Goal: Task Accomplishment & Management: Manage account settings

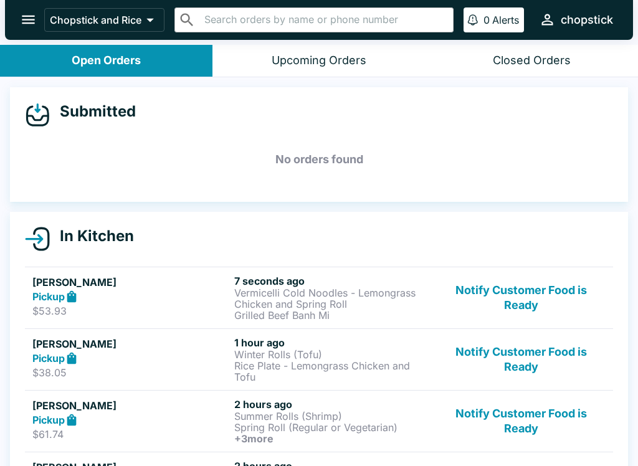
click at [349, 294] on p "Vermicelli Cold Noodles - Lemongrass Chicken and Spring Roll" at bounding box center [332, 298] width 197 height 22
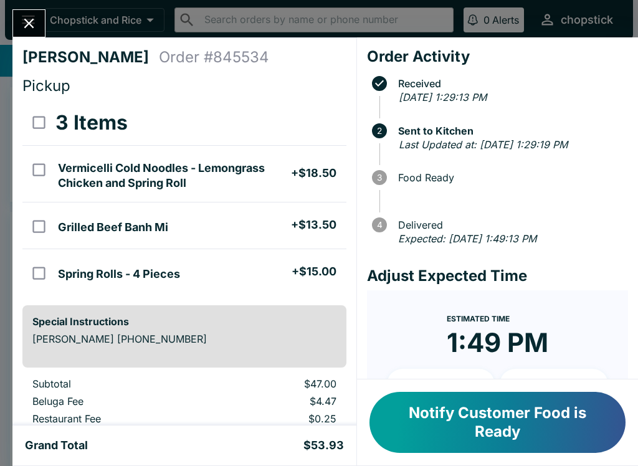
click at [28, 18] on icon "Close" at bounding box center [29, 23] width 17 height 17
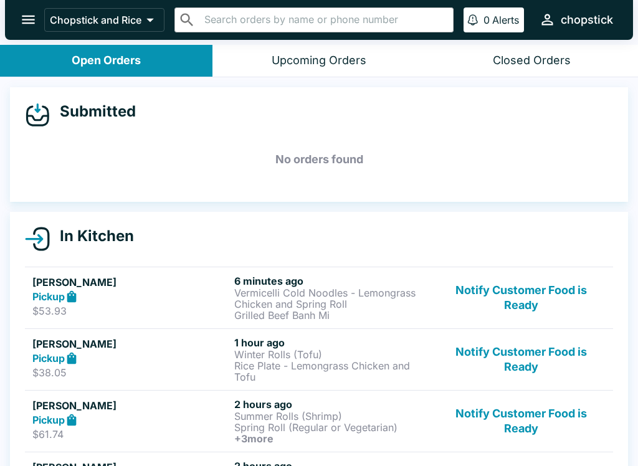
click at [530, 285] on button "Notify Customer Food is Ready" at bounding box center [521, 298] width 169 height 46
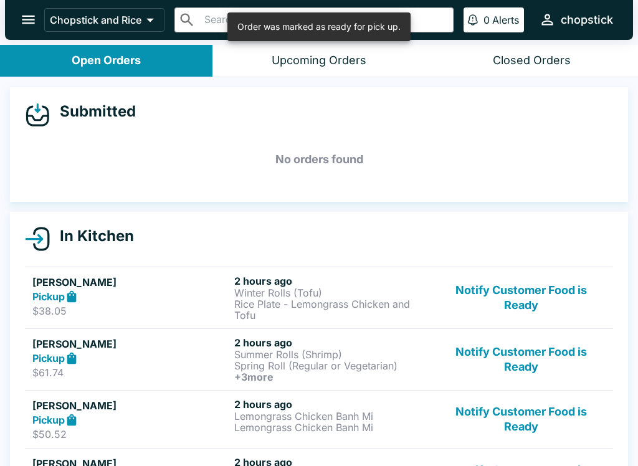
click at [542, 293] on button "Notify Customer Food is Ready" at bounding box center [521, 298] width 169 height 46
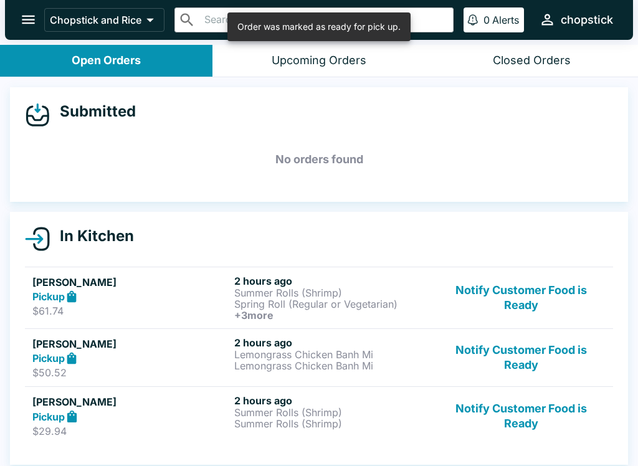
click at [530, 296] on button "Notify Customer Food is Ready" at bounding box center [521, 298] width 169 height 46
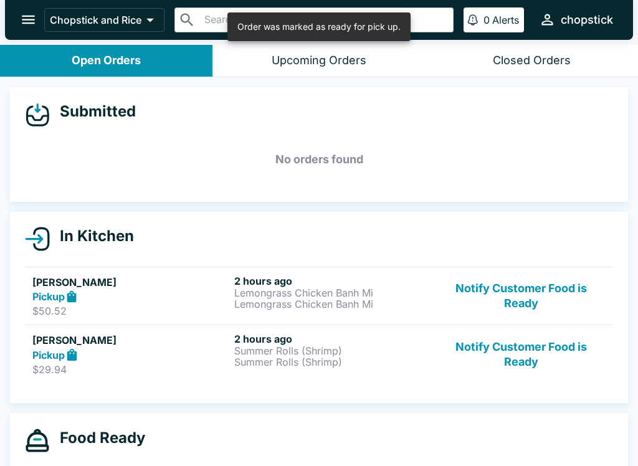
click at [534, 291] on button "Notify Customer Food is Ready" at bounding box center [521, 296] width 169 height 43
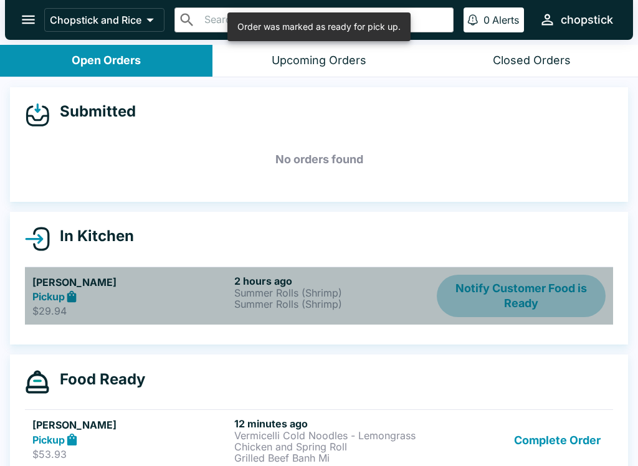
click at [537, 288] on button "Notify Customer Food is Ready" at bounding box center [521, 296] width 169 height 43
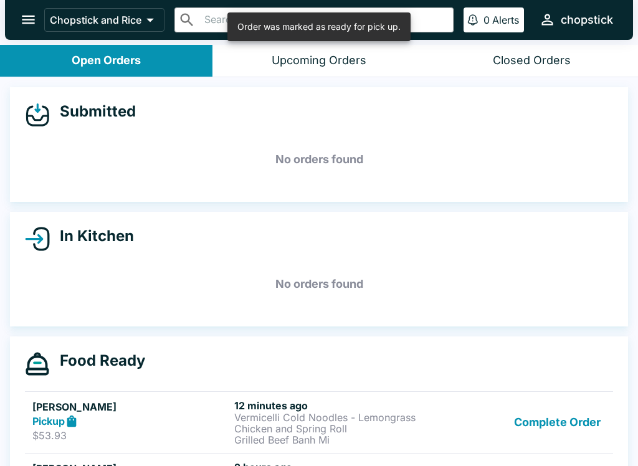
scroll to position [128, 0]
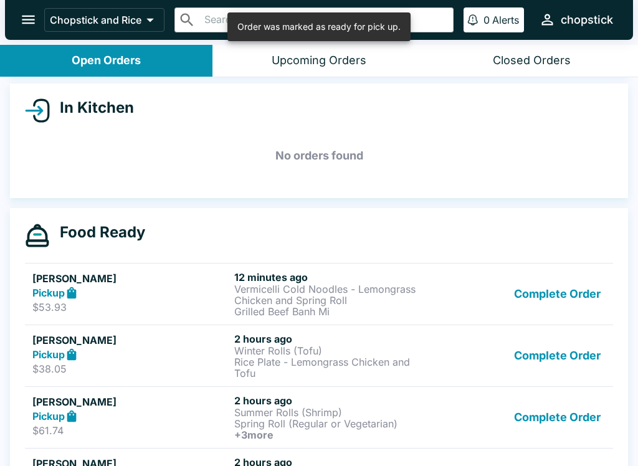
click at [577, 347] on button "Complete Order" at bounding box center [557, 356] width 97 height 46
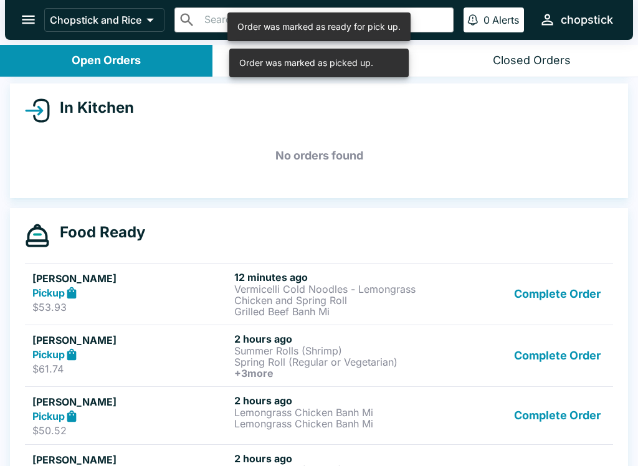
click at [575, 356] on button "Complete Order" at bounding box center [557, 356] width 97 height 46
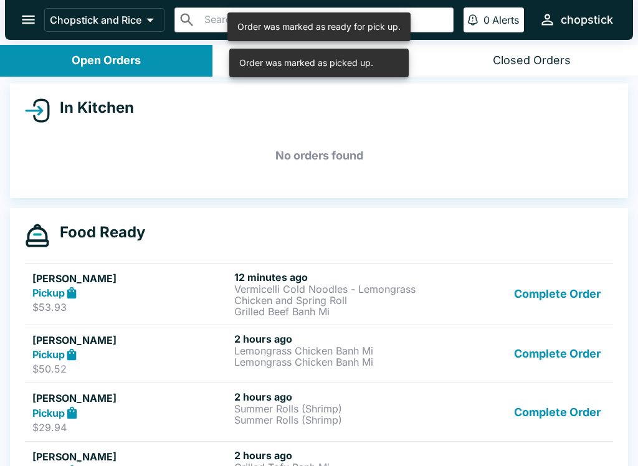
click at [585, 355] on button "Complete Order" at bounding box center [557, 354] width 97 height 43
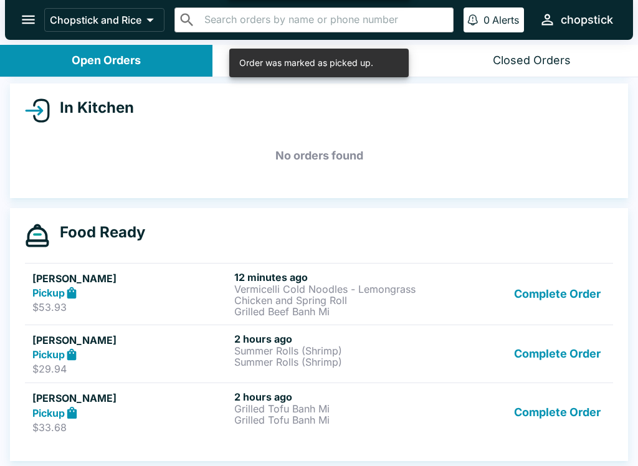
click at [582, 360] on button "Complete Order" at bounding box center [557, 354] width 97 height 43
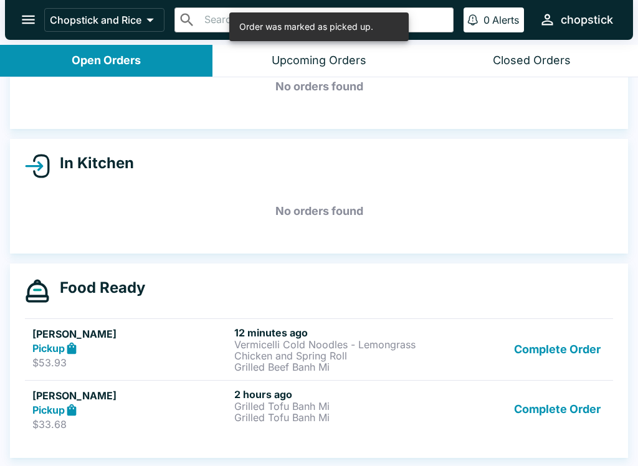
click at [594, 402] on button "Complete Order" at bounding box center [557, 409] width 97 height 43
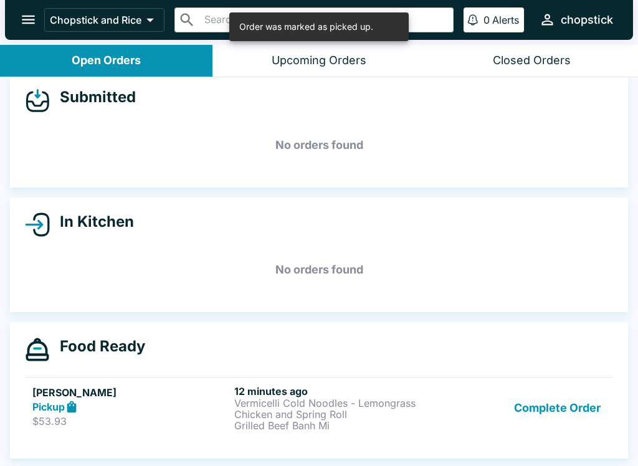
scroll to position [14, 0]
click at [323, 411] on p "Vermicelli Cold Noodles - Lemongrass Chicken and Spring Roll" at bounding box center [332, 409] width 197 height 22
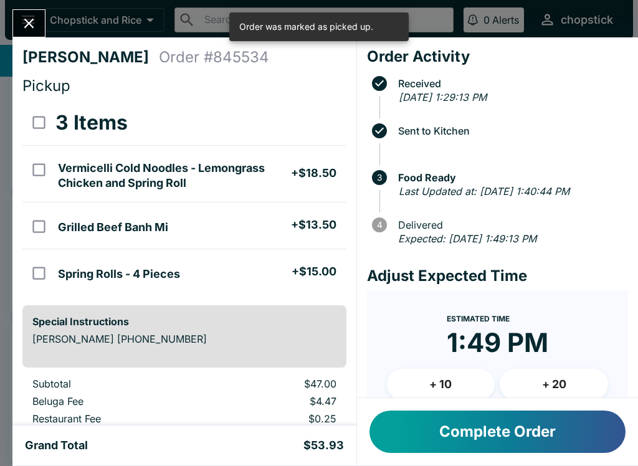
click at [40, 27] on button "Close" at bounding box center [29, 23] width 32 height 27
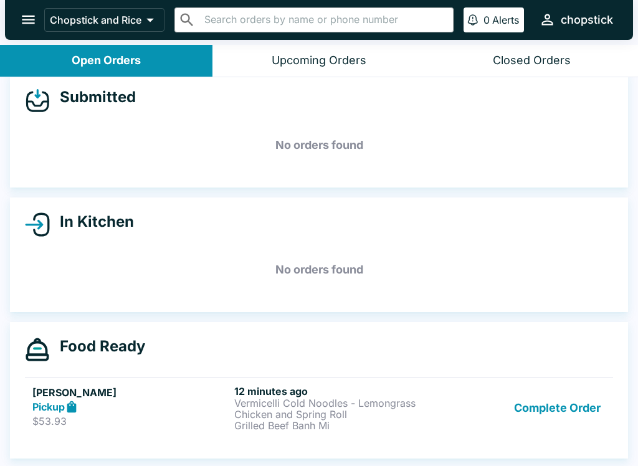
click at [547, 386] on button "Complete Order" at bounding box center [557, 408] width 97 height 46
